Goal: Information Seeking & Learning: Compare options

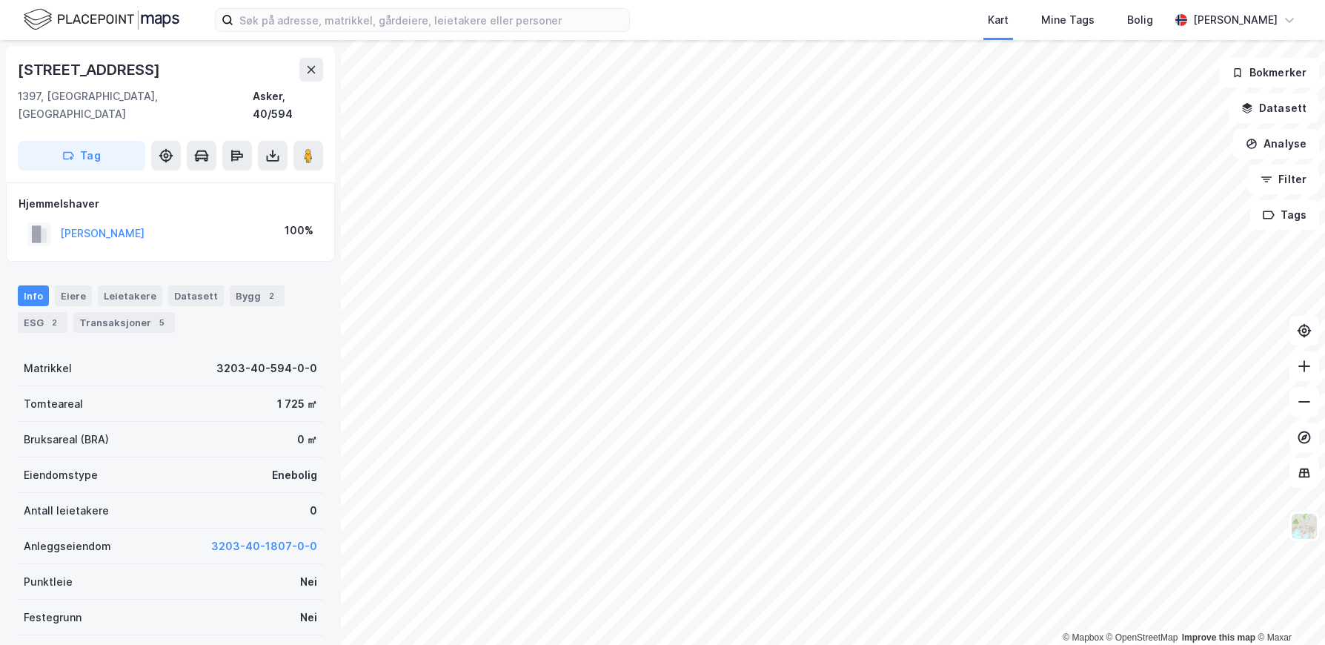
click at [147, 312] on div "Transaksjoner 5" at bounding box center [124, 322] width 102 height 21
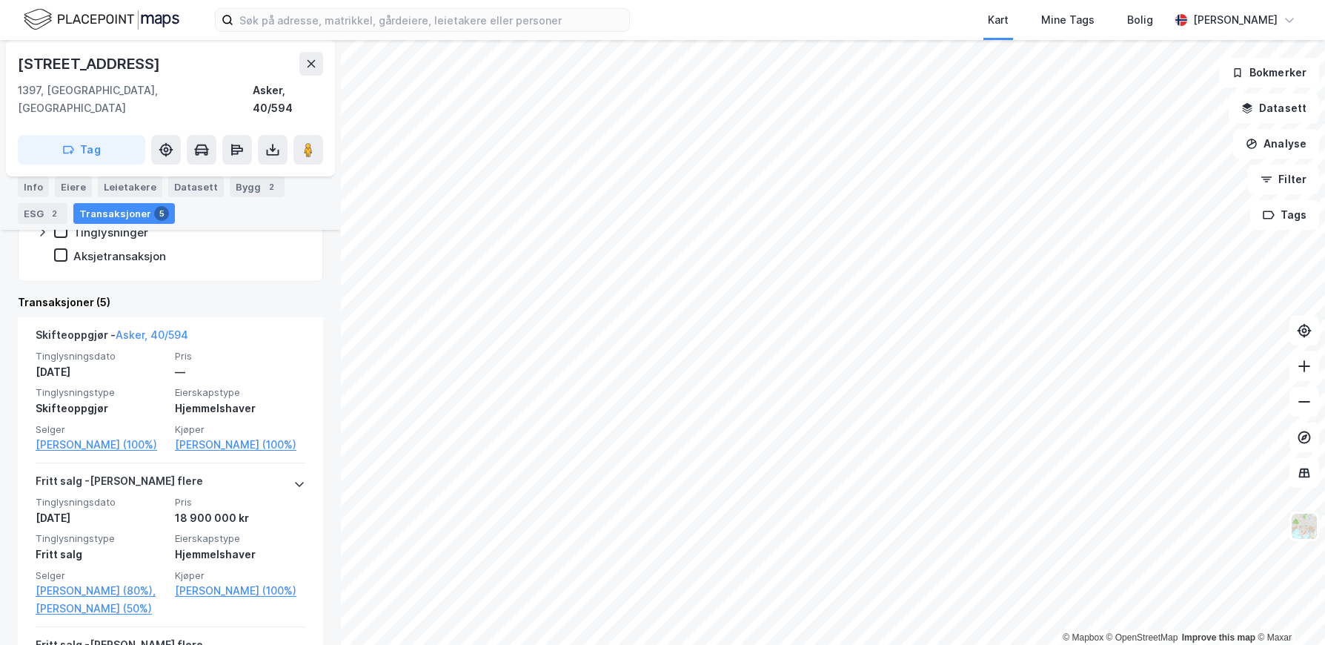
scroll to position [222, 0]
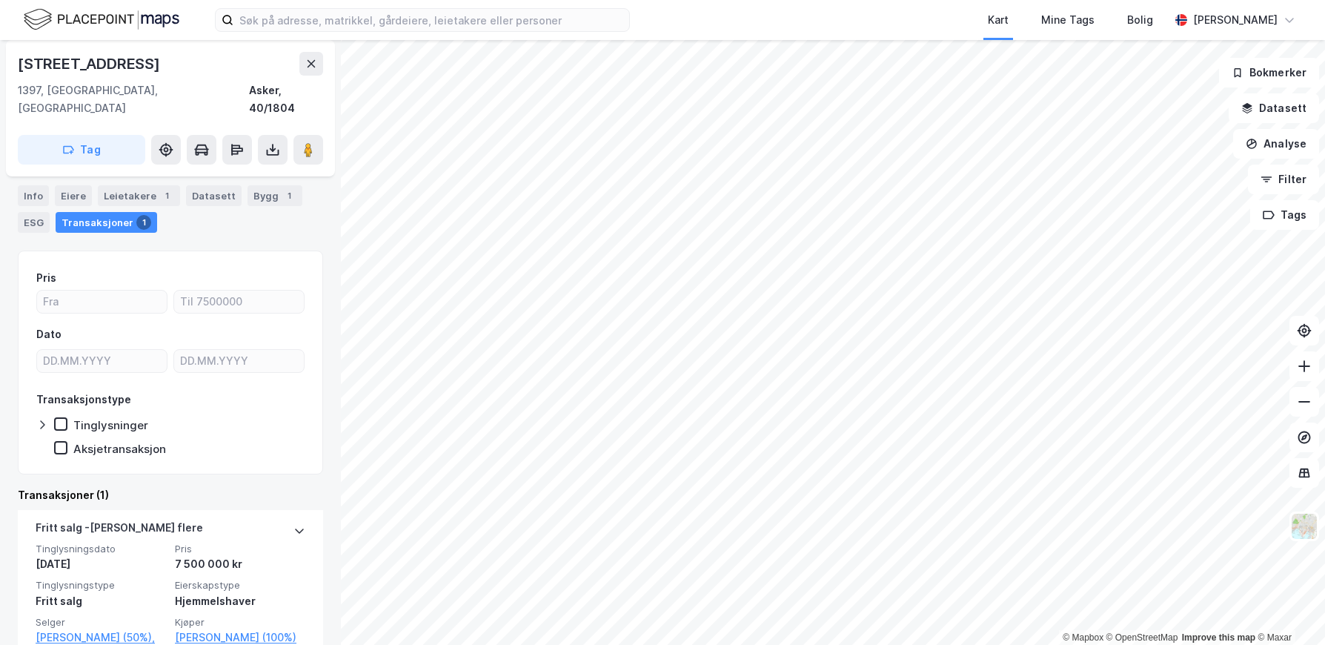
scroll to position [151, 0]
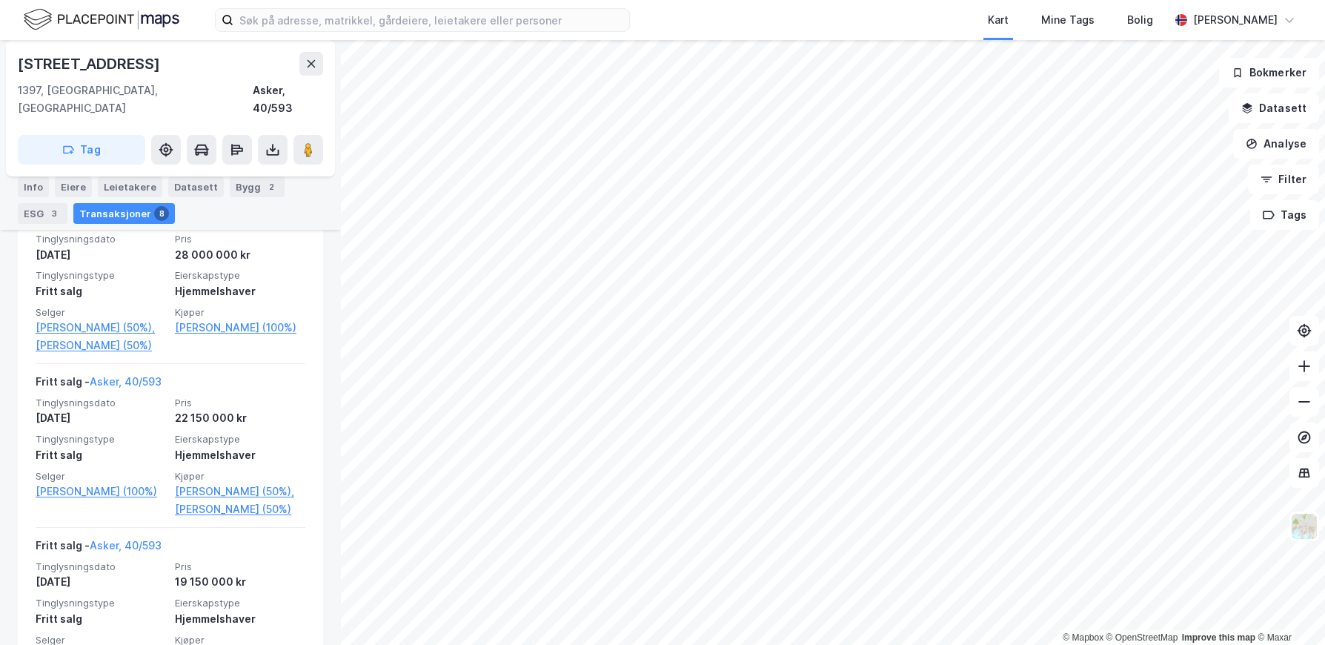
scroll to position [445, 0]
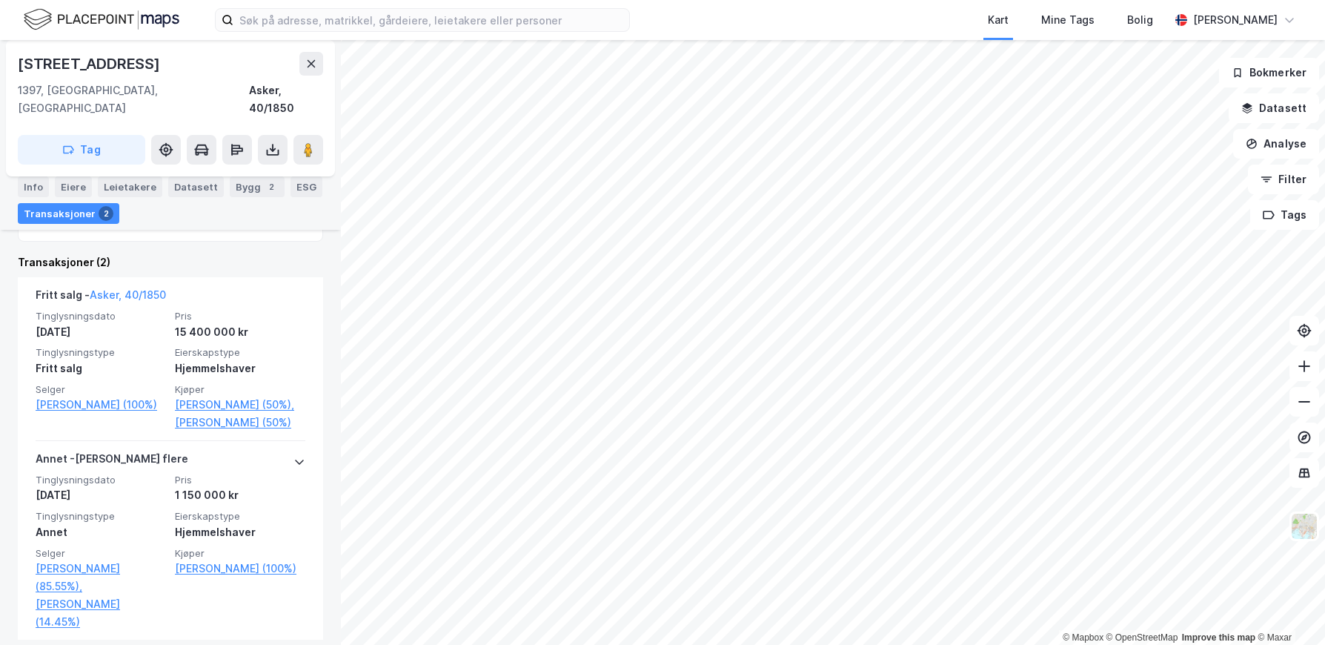
scroll to position [376, 0]
